Goal: Register for event/course: Sign up to attend an event or enroll in a course

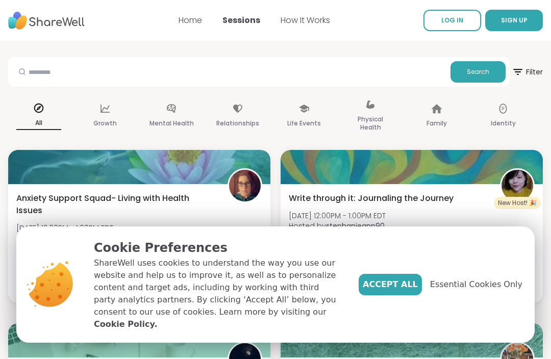
scroll to position [44, 0]
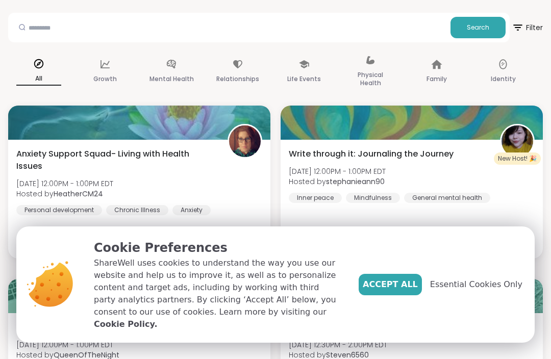
click at [504, 290] on span "Essential Cookies Only" at bounding box center [476, 284] width 92 height 12
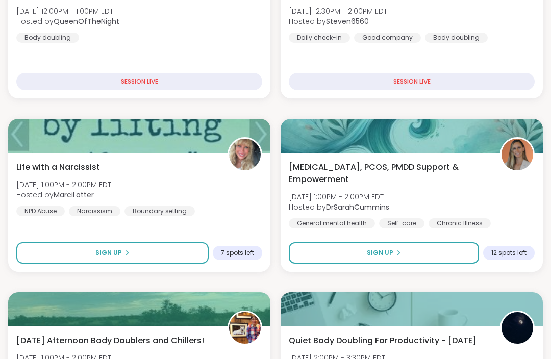
scroll to position [377, 0]
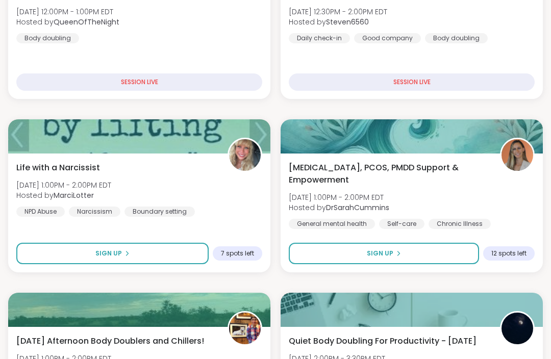
click at [84, 163] on span "Life with a Narcissist" at bounding box center [58, 168] width 84 height 12
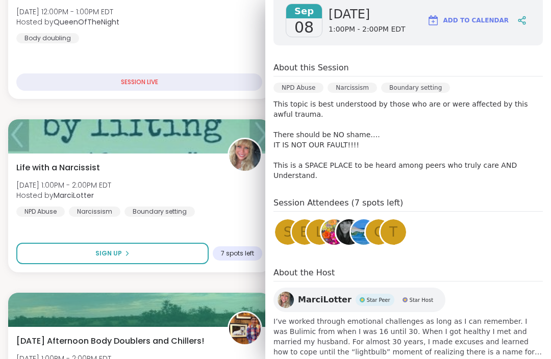
scroll to position [152, 0]
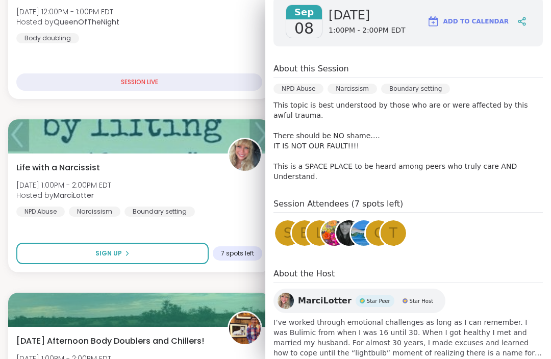
click at [216, 195] on div "Life with a Narcissist [DATE] 1:00PM - 2:00PM EDT Hosted by [PERSON_NAME] NPD A…" at bounding box center [139, 189] width 246 height 55
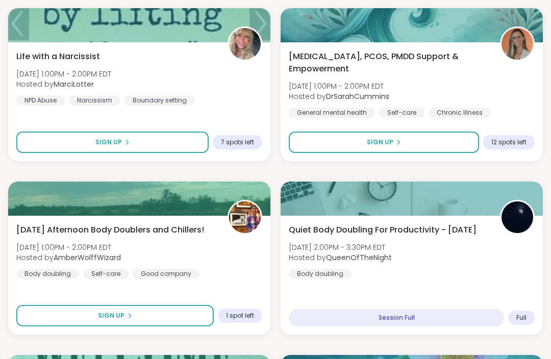
scroll to position [489, 0]
click at [183, 229] on span "[DATE] Afternoon Body Doublers and Chillers!" at bounding box center [110, 230] width 188 height 12
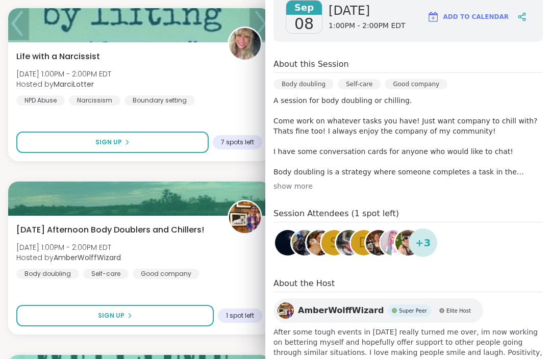
scroll to position [175, 0]
click at [303, 182] on div "show more" at bounding box center [407, 187] width 269 height 10
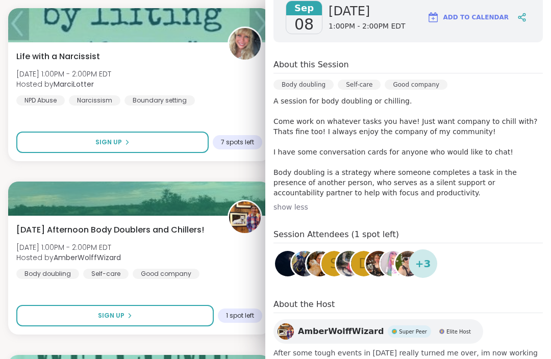
click at [251, 91] on div "Life with a Narcissist [DATE] 1:00PM - 2:00PM EDT Hosted by [PERSON_NAME] NPD A…" at bounding box center [139, 77] width 246 height 55
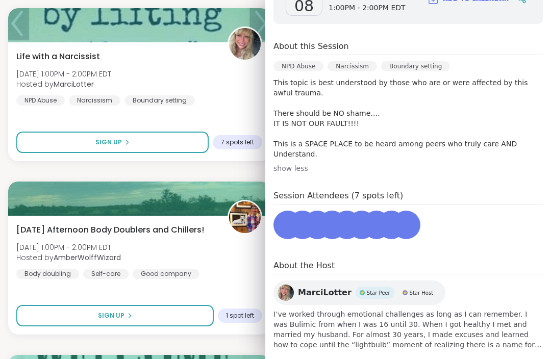
scroll to position [157, 0]
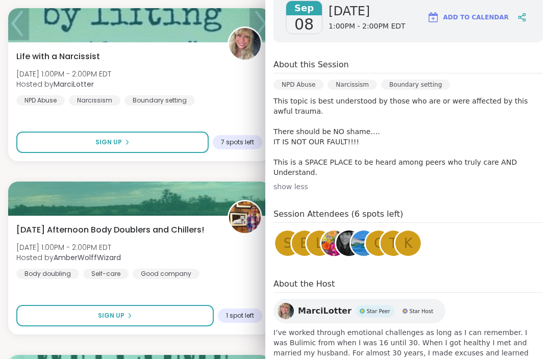
click at [237, 273] on div "[DATE] Afternoon Body Doublers and Chillers! [DATE] 1:00PM - 2:00PM EDT Hosted …" at bounding box center [139, 251] width 246 height 55
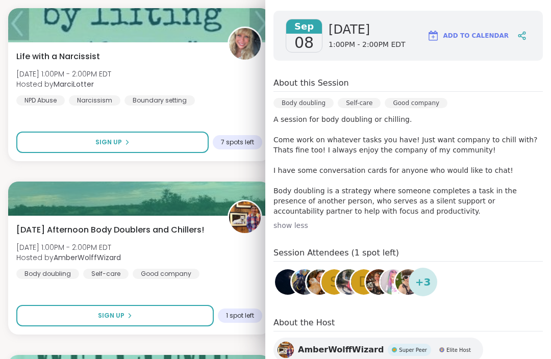
click at [238, 97] on div "Life with a Narcissist [DATE] 1:00PM - 2:00PM EDT Hosted by [PERSON_NAME] NPD A…" at bounding box center [139, 77] width 246 height 55
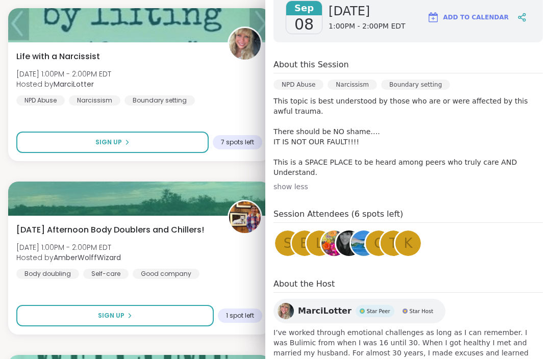
click at [239, 268] on div "[DATE] Afternoon Body Doublers and Chillers! [DATE] 1:00PM - 2:00PM EDT Hosted …" at bounding box center [139, 251] width 246 height 55
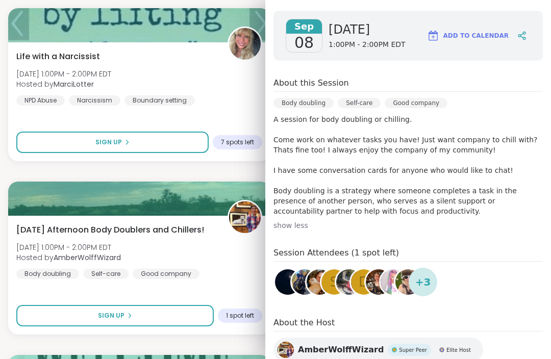
click at [227, 267] on div "[DATE] Afternoon Body Doublers and Chillers! [DATE] 1:00PM - 2:00PM EDT Hosted …" at bounding box center [139, 251] width 246 height 55
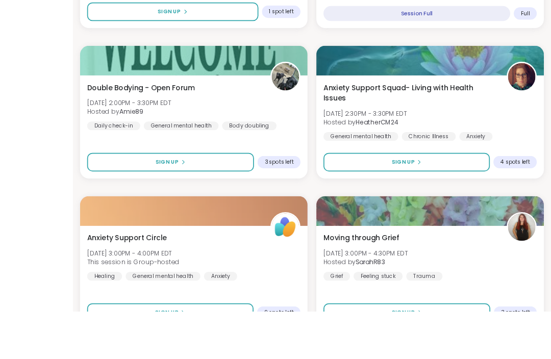
scroll to position [859, 0]
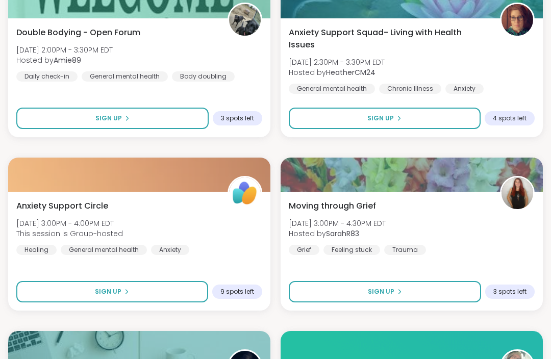
click at [347, 206] on span "Moving through Grief" at bounding box center [332, 206] width 87 height 12
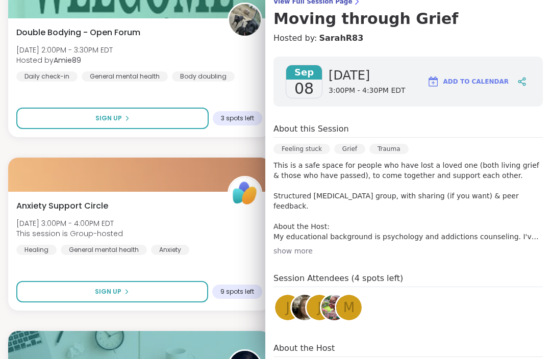
scroll to position [93, 0]
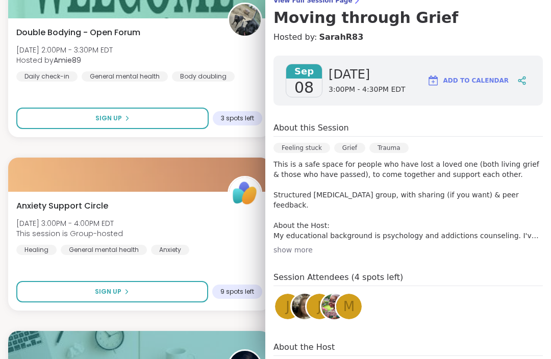
click at [300, 249] on div "show more" at bounding box center [407, 250] width 269 height 10
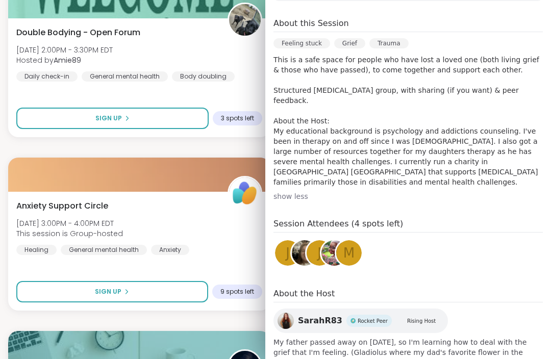
scroll to position [197, 0]
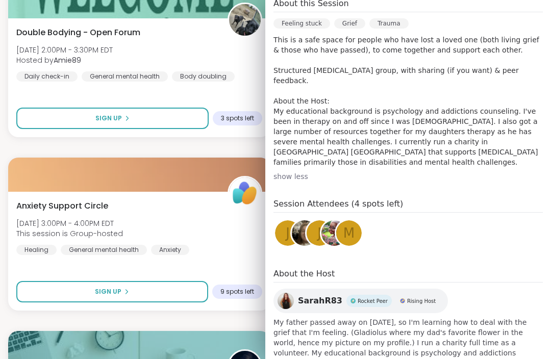
scroll to position [218, 0]
click at [250, 92] on div "Double Bodying - Open Forum [DATE] 2:00PM - 3:30PM EDT Hosted by Amie89 Daily c…" at bounding box center [139, 77] width 262 height 119
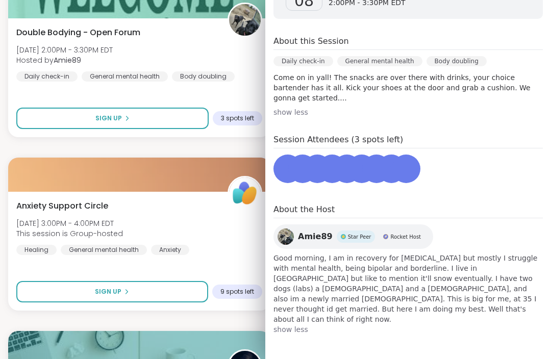
scroll to position [116, 0]
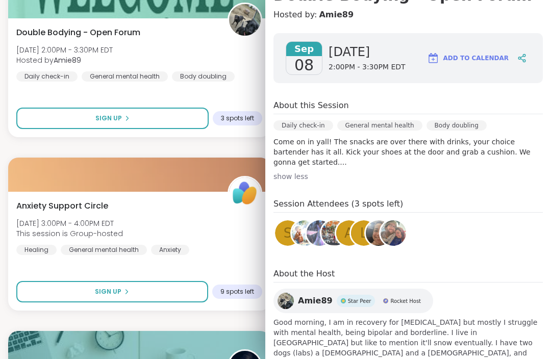
click at [243, 82] on div "Double Bodying - Open Forum [DATE] 2:00PM - 3:30PM EDT Hosted by Amie89 Daily c…" at bounding box center [139, 77] width 262 height 119
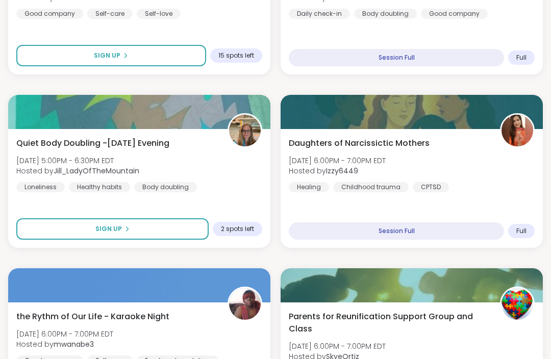
scroll to position [1616, 0]
click at [396, 120] on div at bounding box center [411, 112] width 262 height 34
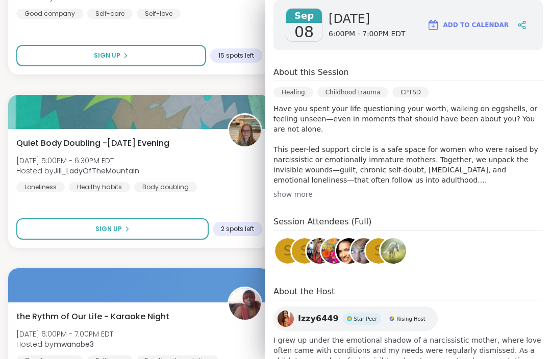
scroll to position [167, 0]
click at [241, 174] on div "Quiet Body Doubling -[DATE] Evening [DATE] 5:00PM - 6:30PM EDT Hosted by [PERSO…" at bounding box center [139, 164] width 246 height 55
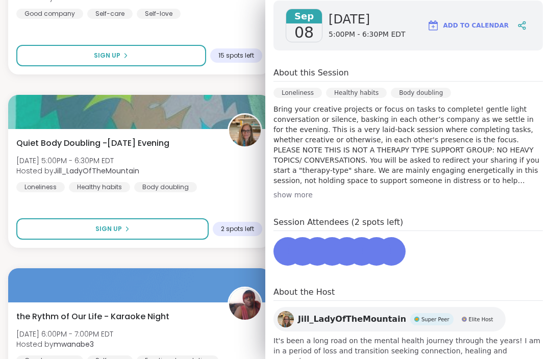
scroll to position [146, 0]
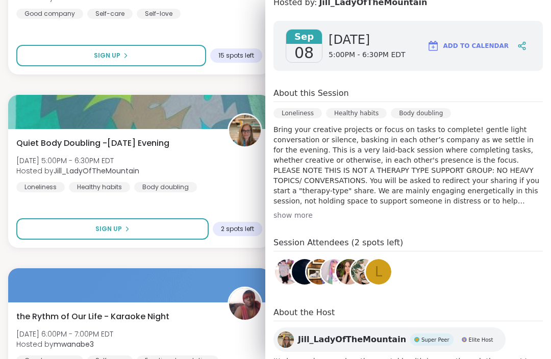
click at [240, 182] on div "Quiet Body Doubling -[DATE] Evening [DATE] 5:00PM - 6:30PM EDT Hosted by [PERSO…" at bounding box center [139, 164] width 246 height 55
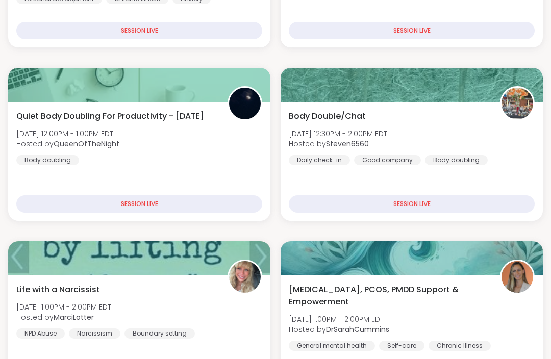
scroll to position [0, 0]
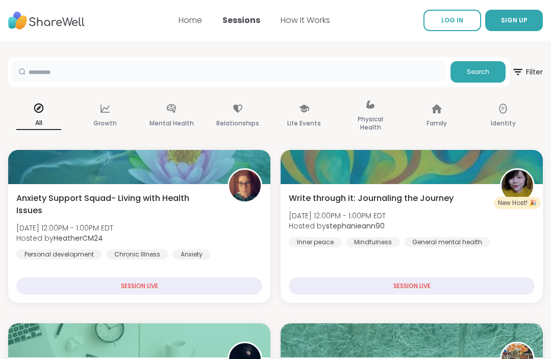
click at [38, 76] on input "text" at bounding box center [229, 71] width 434 height 20
type input "**********"
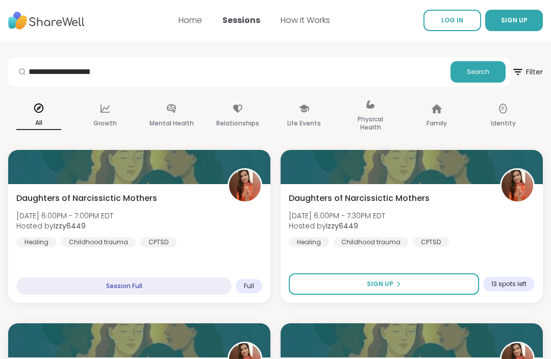
click at [483, 76] on button "Search" at bounding box center [477, 71] width 55 height 21
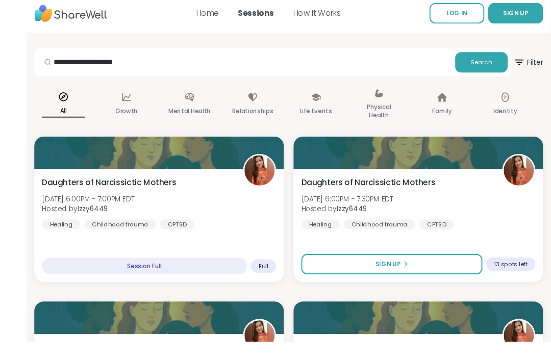
scroll to position [1, 0]
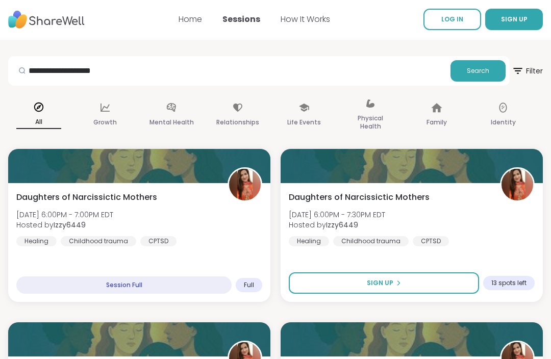
click at [234, 187] on img at bounding box center [245, 185] width 32 height 32
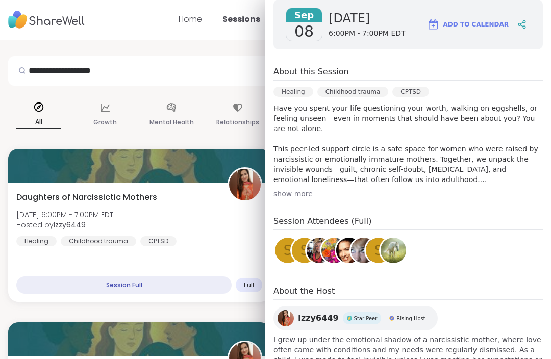
scroll to position [167, 0]
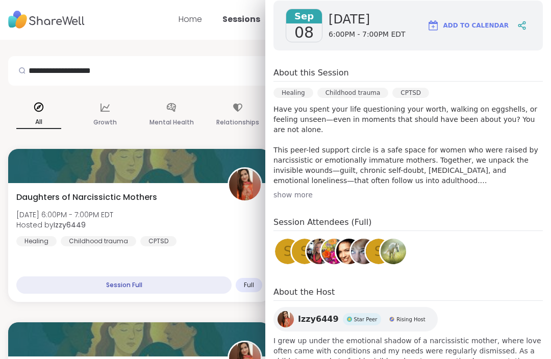
click at [218, 239] on div "Daughters of Narcissictic Mothers [DATE] 6:00PM - 7:00PM EDT Hosted by Izzy6449…" at bounding box center [139, 218] width 246 height 55
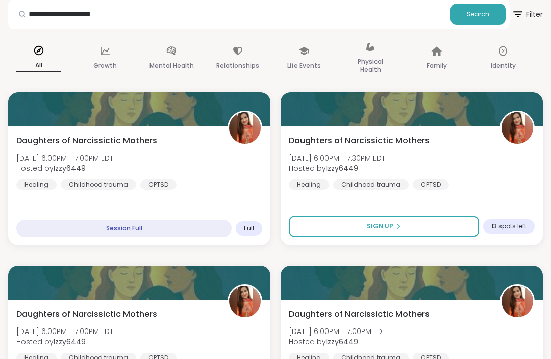
scroll to position [59, 0]
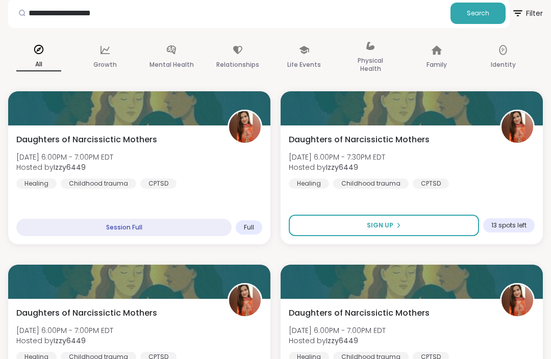
click at [412, 223] on button "Sign Up" at bounding box center [384, 225] width 190 height 21
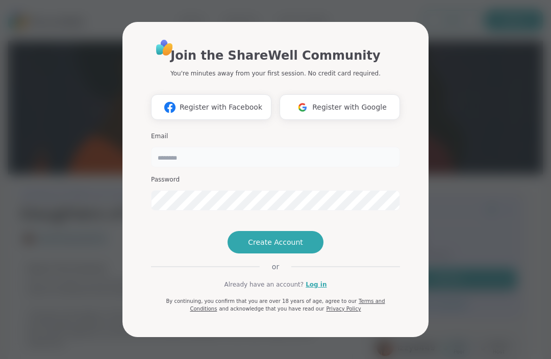
click at [230, 155] on input "email" at bounding box center [275, 157] width 249 height 20
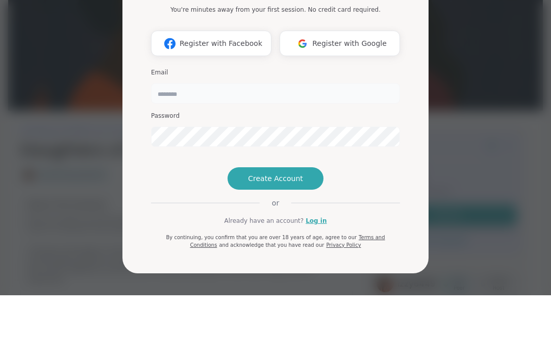
type input "**********"
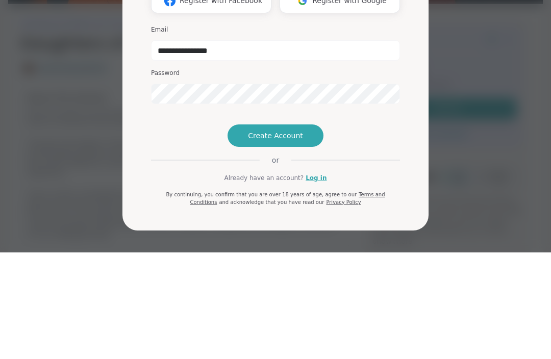
click at [297, 231] on button "Create Account" at bounding box center [275, 242] width 96 height 22
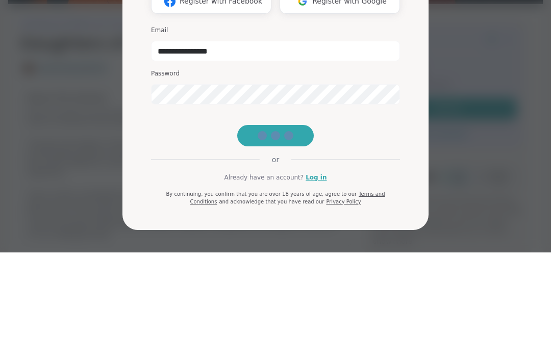
scroll to position [170, 0]
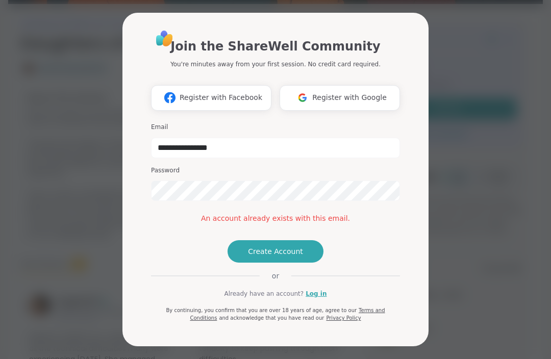
click at [314, 298] on link "Log in" at bounding box center [315, 293] width 21 height 9
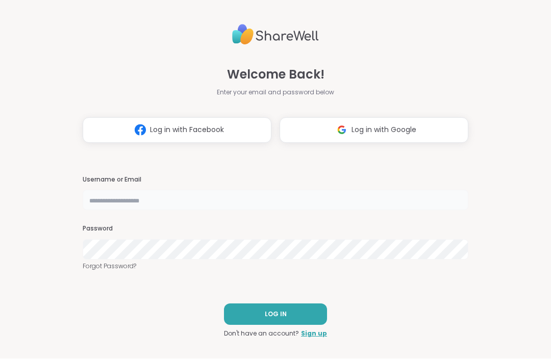
click at [161, 211] on input "text" at bounding box center [276, 200] width 386 height 20
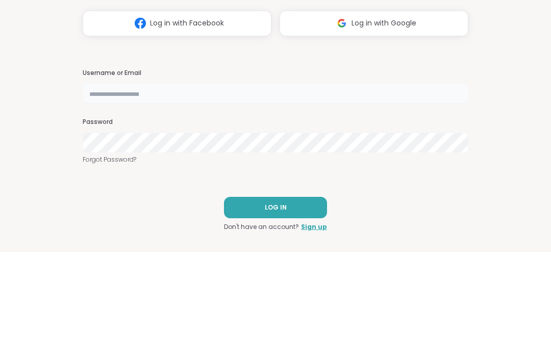
type input "*******"
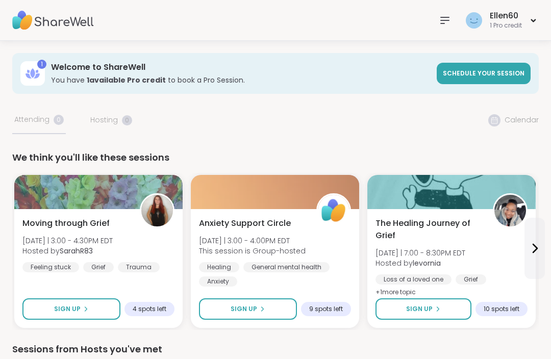
click at [120, 62] on h3 "Welcome to ShareWell" at bounding box center [240, 67] width 379 height 11
click at [78, 27] on img at bounding box center [53, 21] width 82 height 36
click at [75, 24] on img at bounding box center [53, 21] width 82 height 36
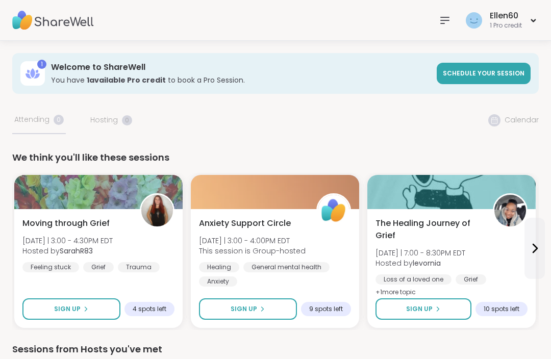
click at [445, 20] on icon at bounding box center [445, 20] width 8 height 6
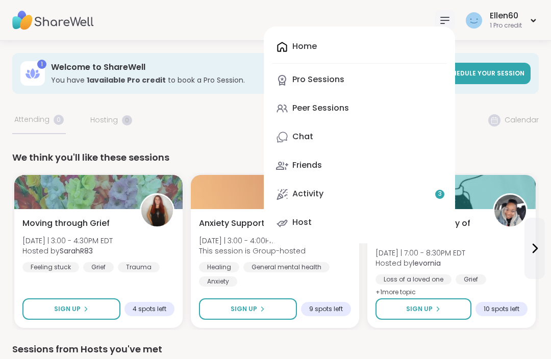
click at [304, 47] on div "Home Pro Sessions Peer Sessions Chat Friends Activity 3 Host" at bounding box center [359, 135] width 191 height 217
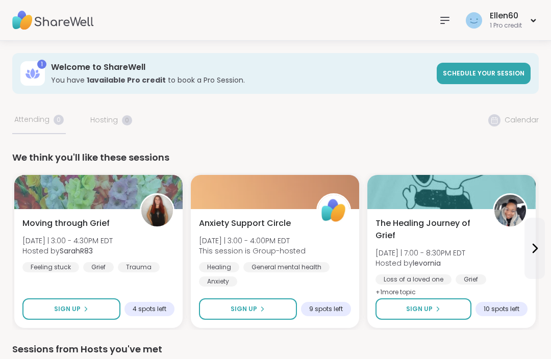
click at [59, 27] on img at bounding box center [53, 21] width 82 height 36
click at [474, 23] on img at bounding box center [474, 20] width 16 height 16
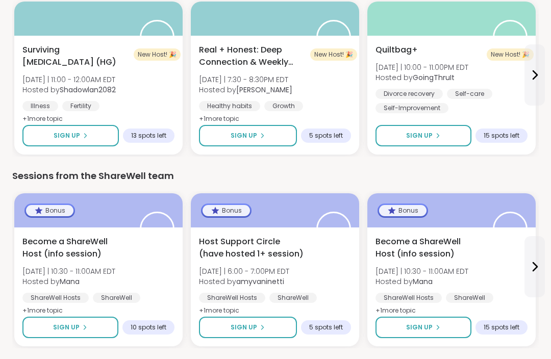
scroll to position [940, 0]
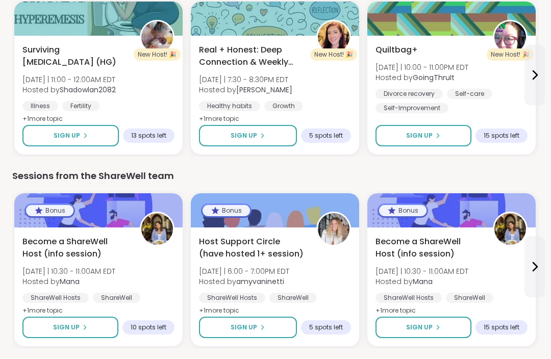
click at [439, 239] on span "Become a ShareWell Host (info session)" at bounding box center [428, 248] width 106 height 24
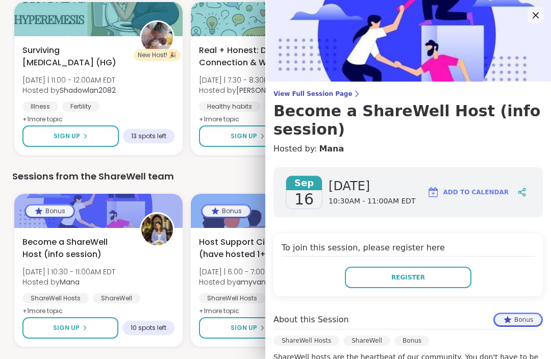
scroll to position [0, 0]
click at [321, 94] on span "View Full Session Page" at bounding box center [407, 94] width 269 height 8
